Goal: Complete application form

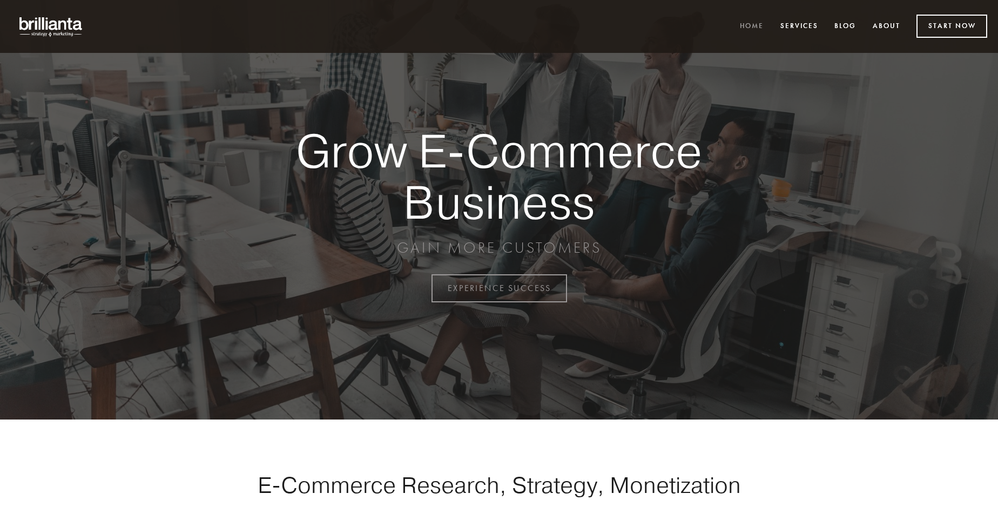
scroll to position [2831, 0]
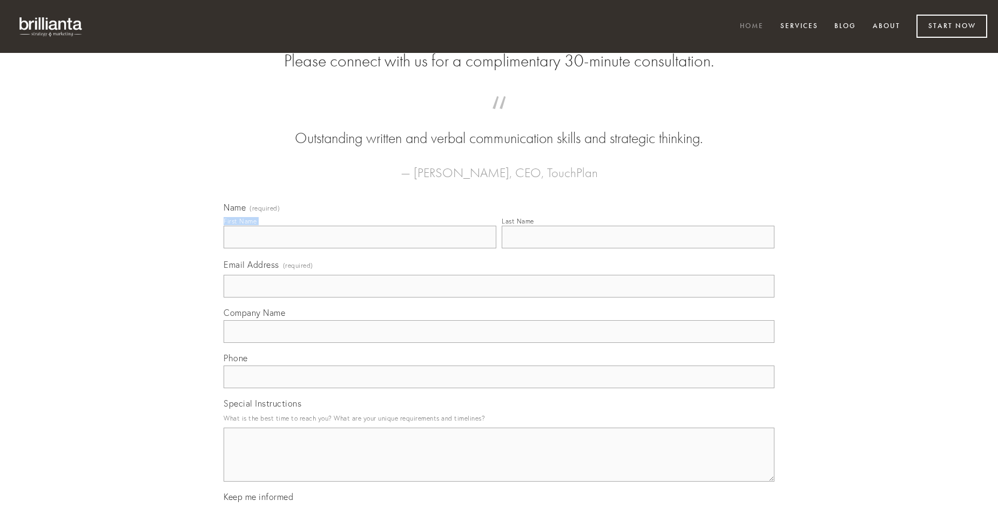
type input "[PERSON_NAME]"
click at [638, 248] on input "Last Name" at bounding box center [638, 237] width 273 height 23
type input "[PERSON_NAME]"
click at [499, 298] on input "Email Address (required)" at bounding box center [499, 286] width 551 height 23
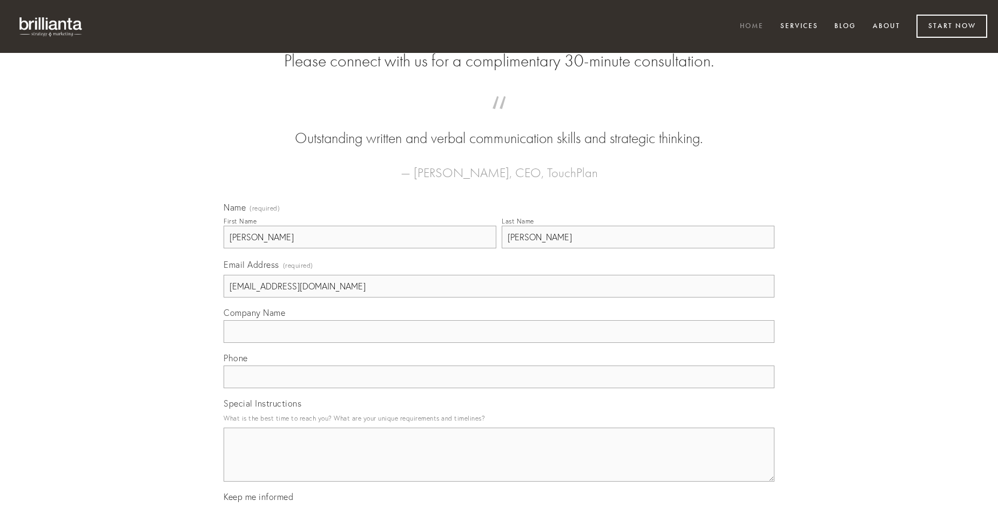
type input "[EMAIL_ADDRESS][DOMAIN_NAME]"
click at [499, 343] on input "Company Name" at bounding box center [499, 331] width 551 height 23
type input "vitiosus"
click at [499, 388] on input "text" at bounding box center [499, 377] width 551 height 23
click at [499, 464] on textarea "Special Instructions" at bounding box center [499, 455] width 551 height 54
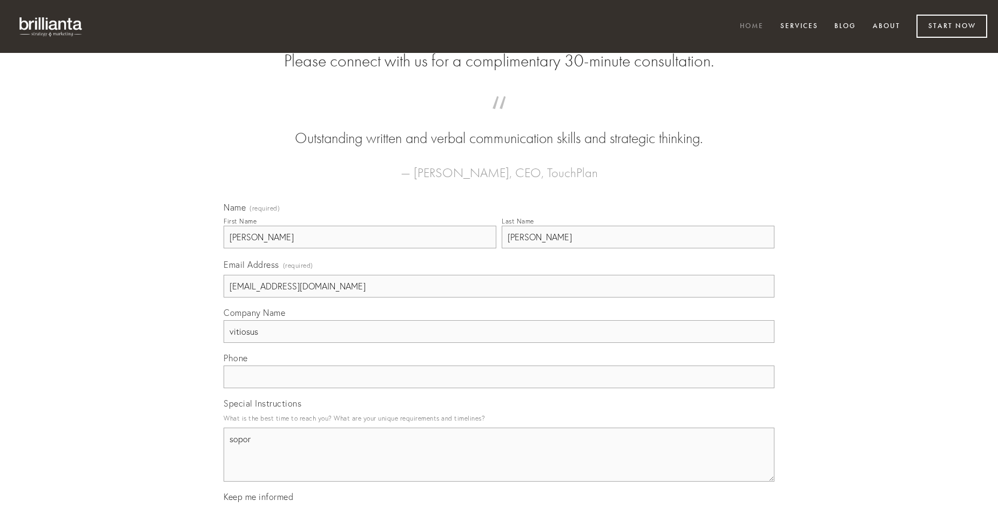
type textarea "sopor"
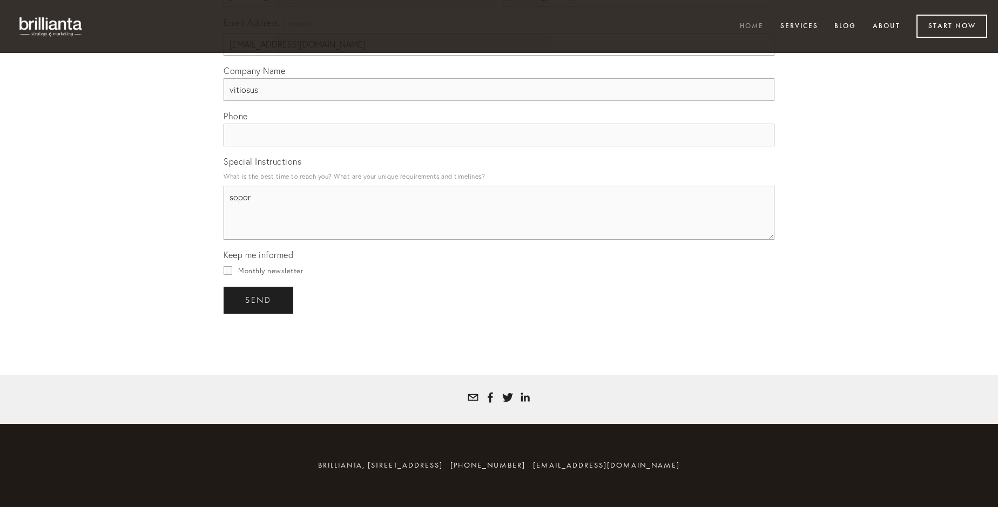
click at [259, 300] on span "send" at bounding box center [258, 300] width 26 height 10
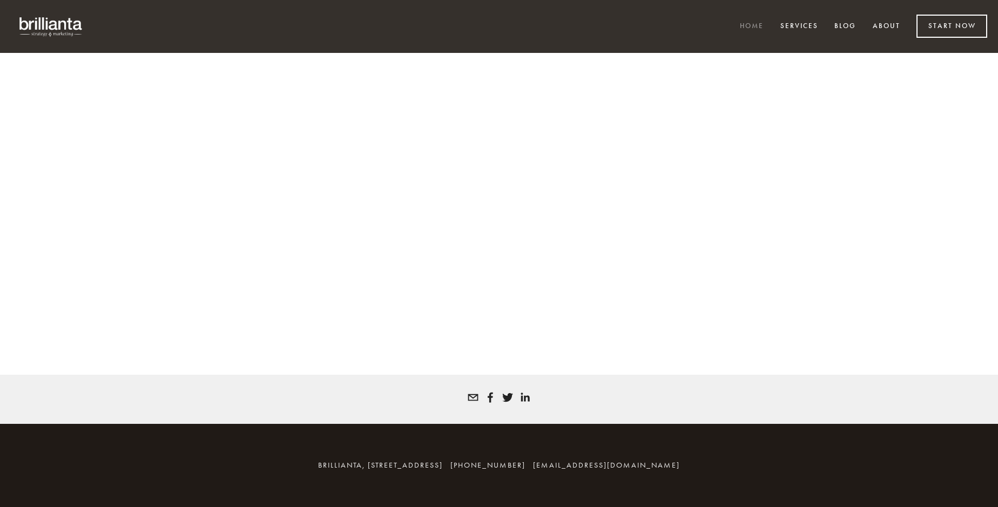
scroll to position [2816, 0]
